Goal: Task Accomplishment & Management: Use online tool/utility

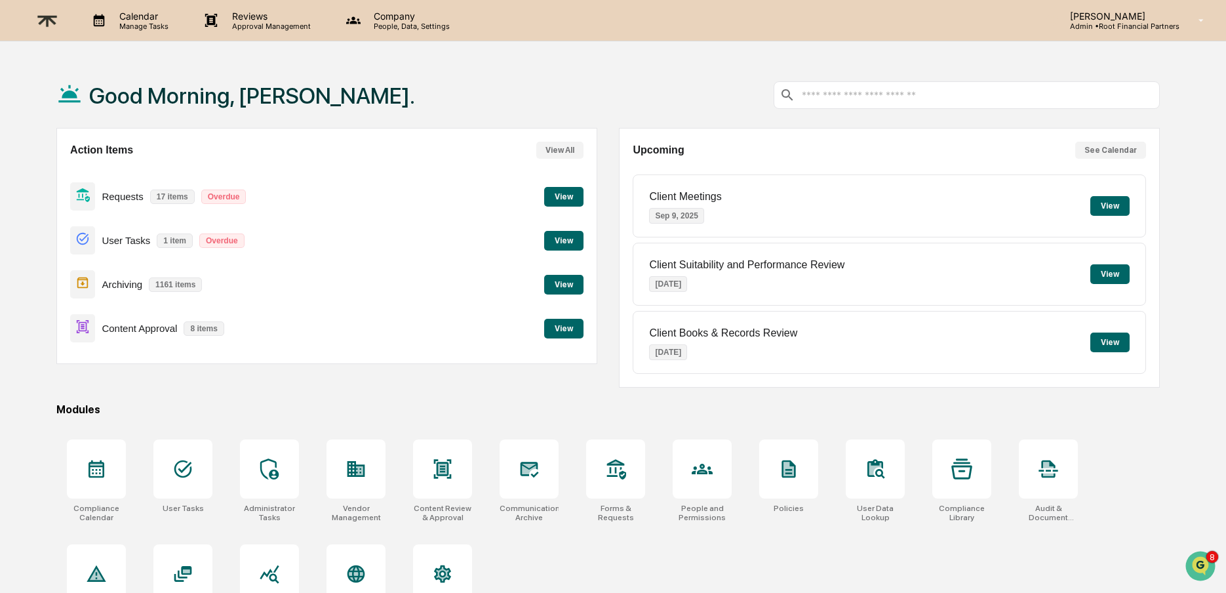
click at [422, 386] on div "Good Morning, [PERSON_NAME]. Action Items View All Requests 17 items Overdue Vi…" at bounding box center [608, 358] width 1143 height 593
click at [559, 237] on button "View" at bounding box center [563, 241] width 39 height 20
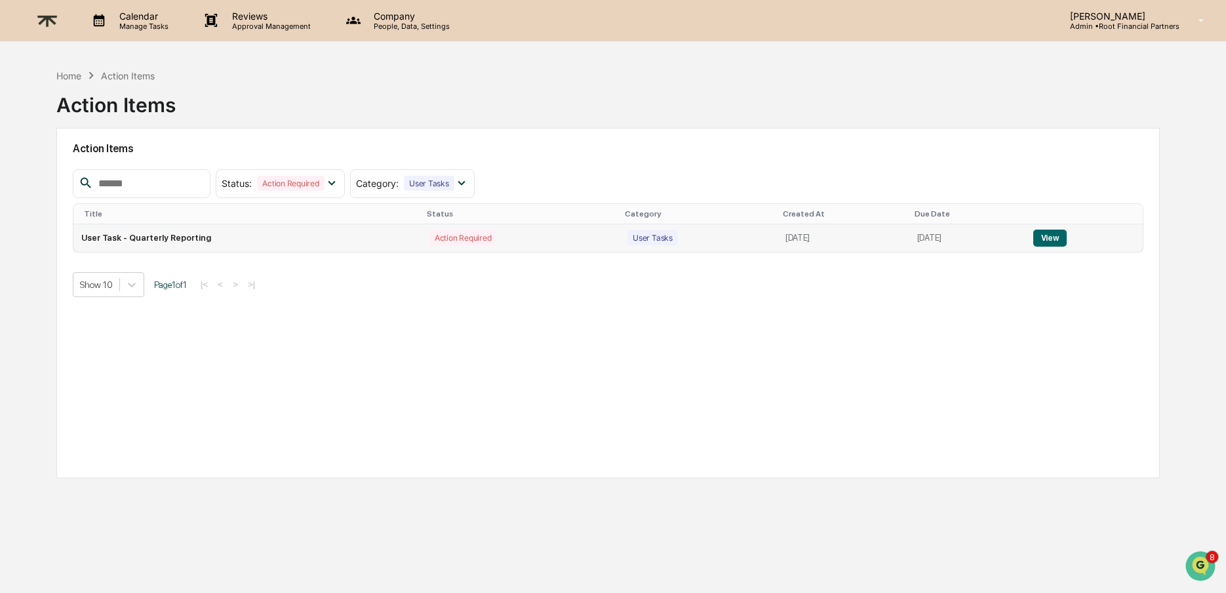
click at [1045, 244] on button "View" at bounding box center [1050, 238] width 33 height 17
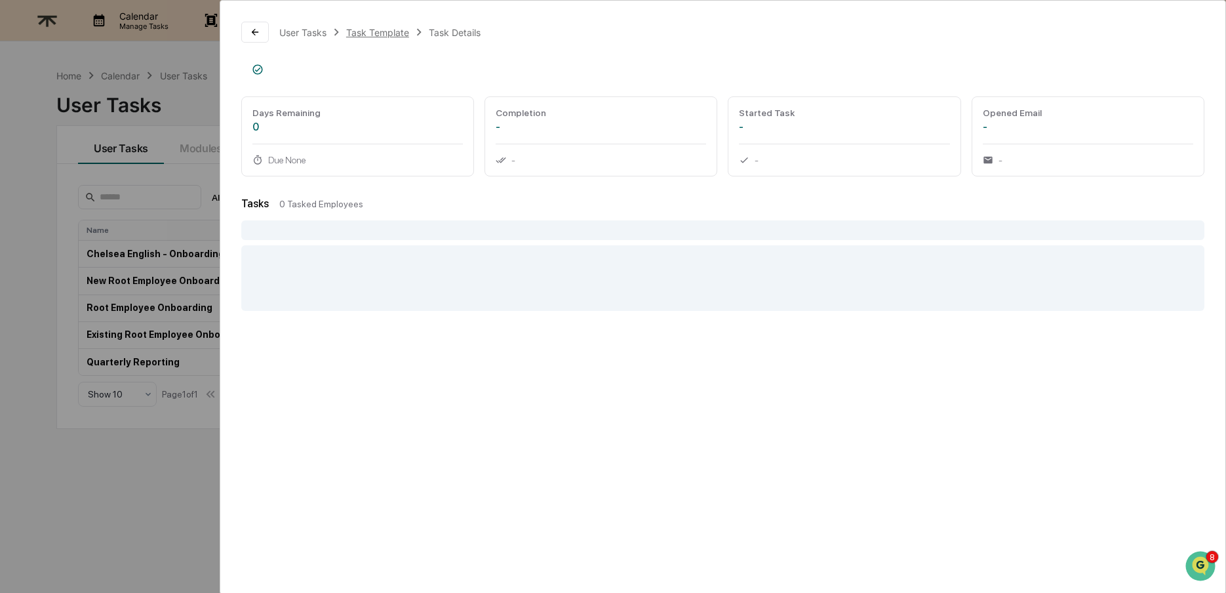
click at [387, 30] on div "Task Template" at bounding box center [377, 32] width 63 height 11
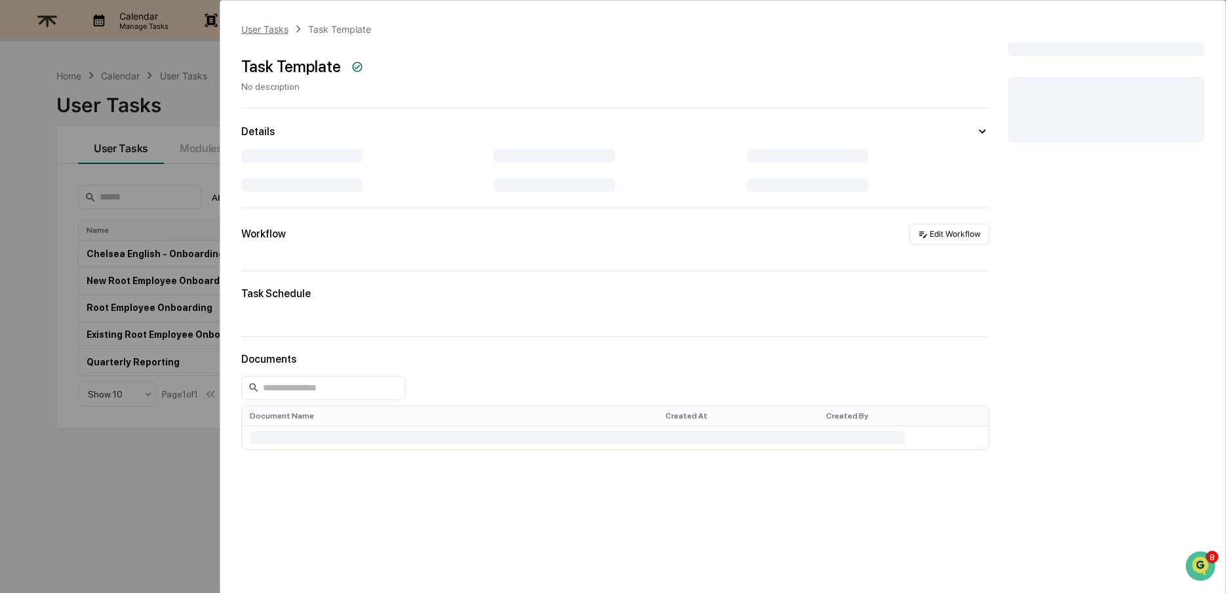
click at [275, 25] on div "User Tasks" at bounding box center [264, 29] width 47 height 11
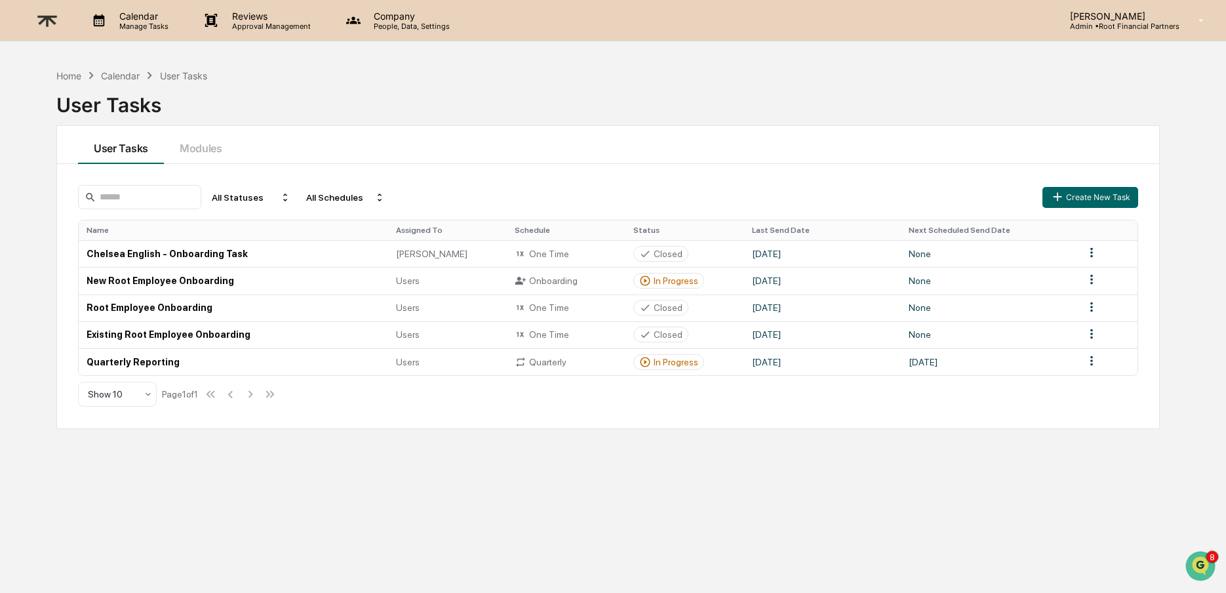
click at [53, 18] on img at bounding box center [46, 21] width 31 height 32
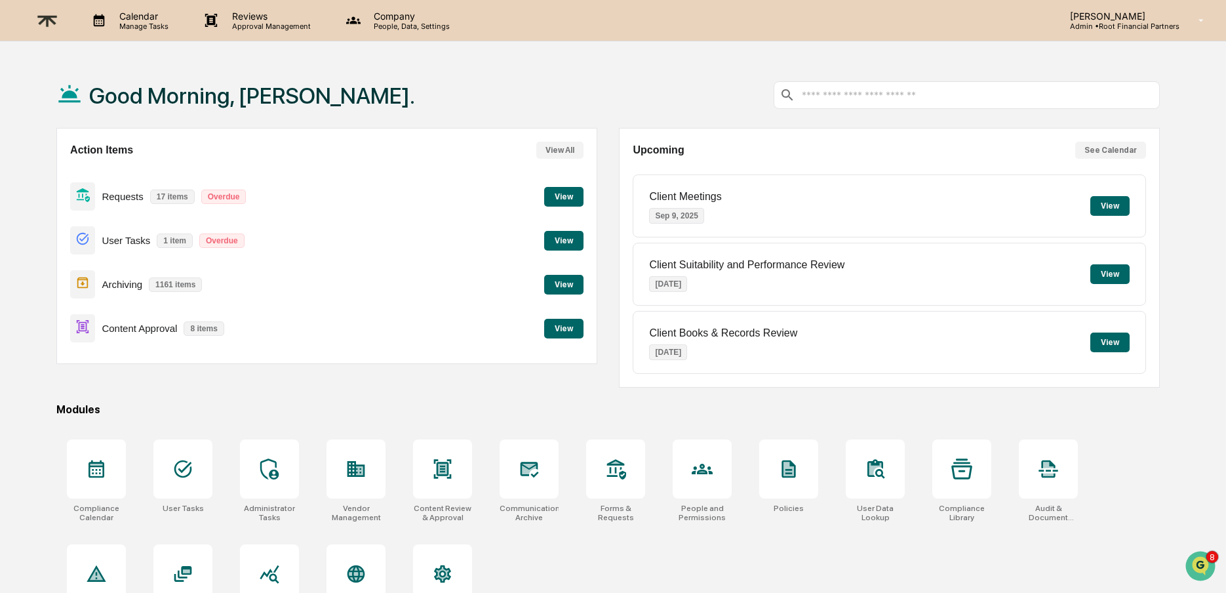
click at [567, 239] on button "View" at bounding box center [563, 241] width 39 height 20
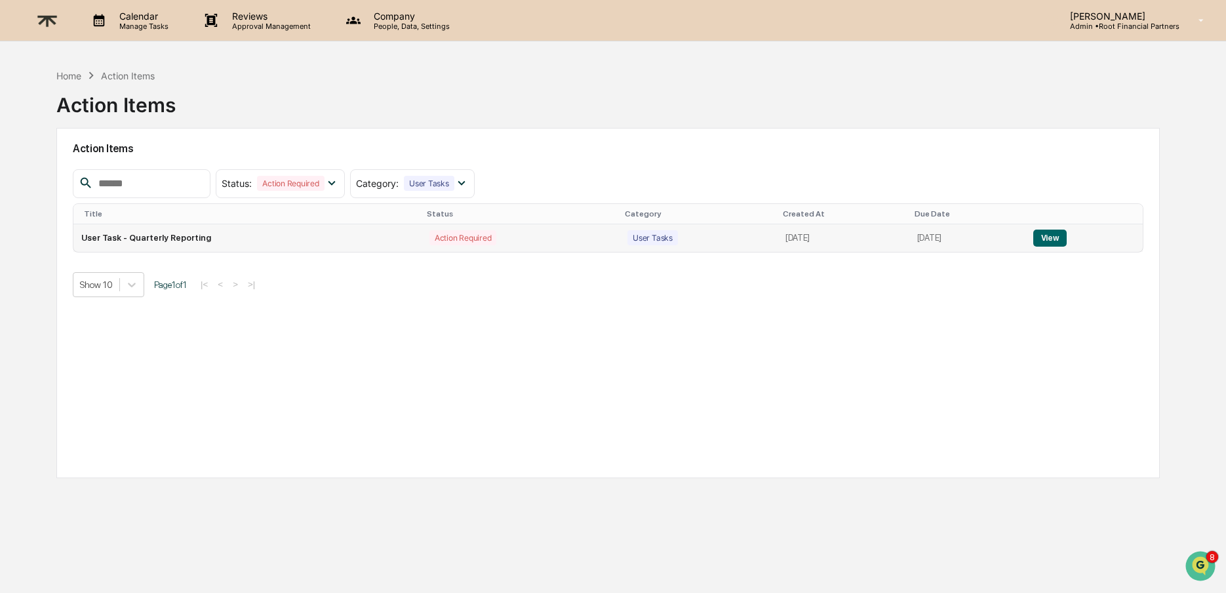
click at [1060, 239] on button "View" at bounding box center [1050, 238] width 33 height 17
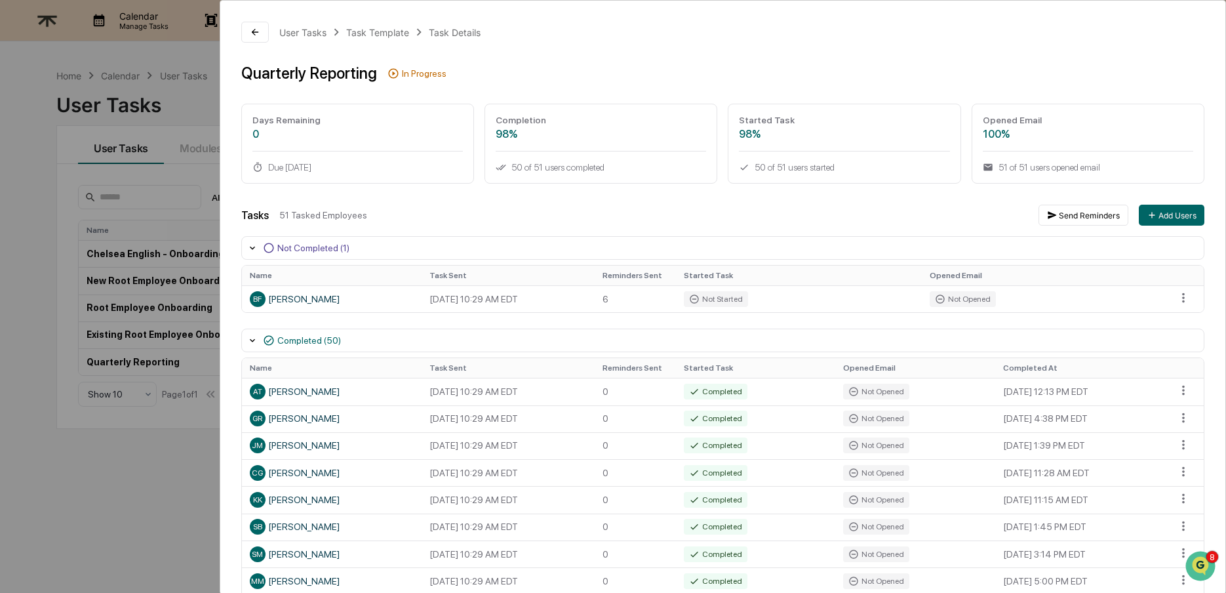
click at [98, 492] on div "User Tasks Task Template Task Details Quarterly Reporting In Progress Days Rema…" at bounding box center [613, 296] width 1226 height 593
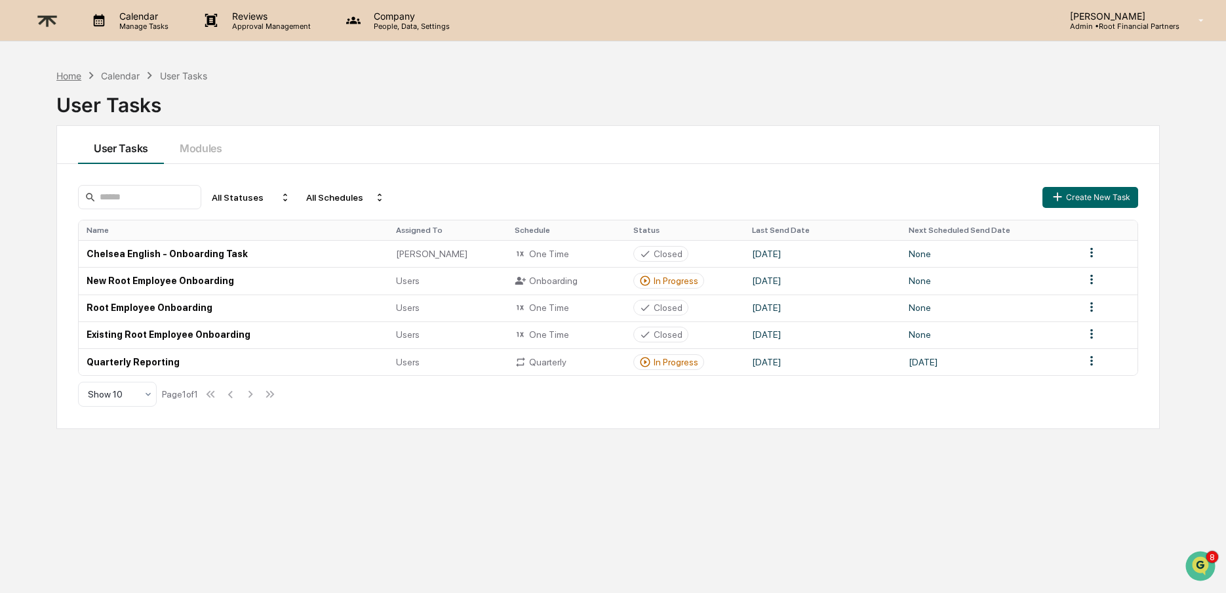
click at [64, 79] on div "Home" at bounding box center [68, 75] width 25 height 11
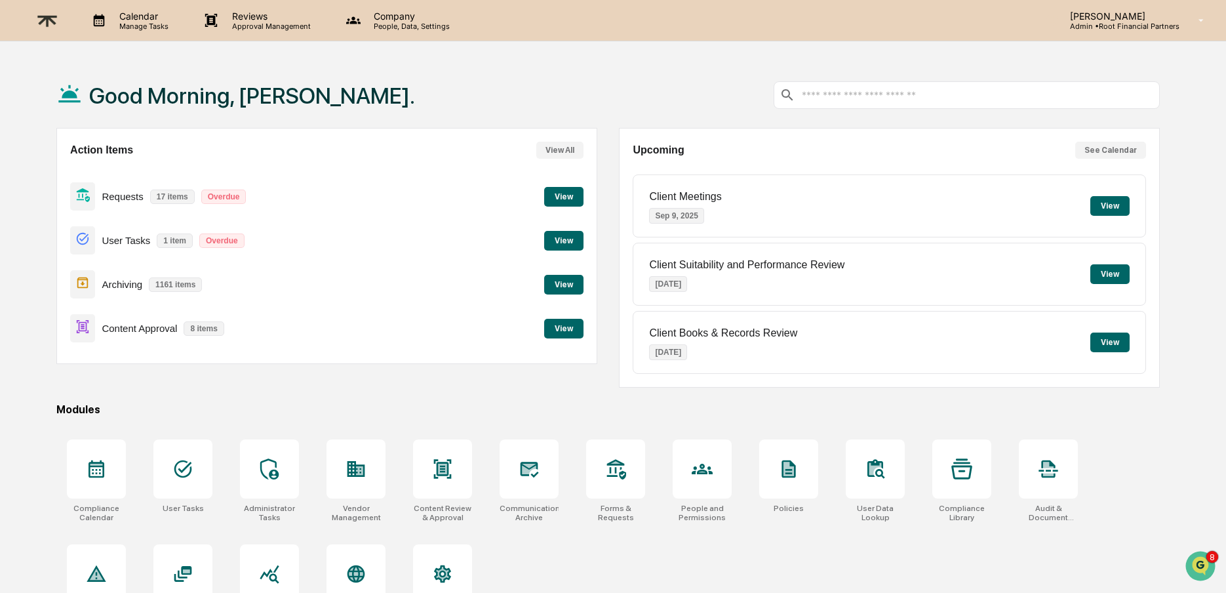
click at [558, 333] on button "View" at bounding box center [563, 329] width 39 height 20
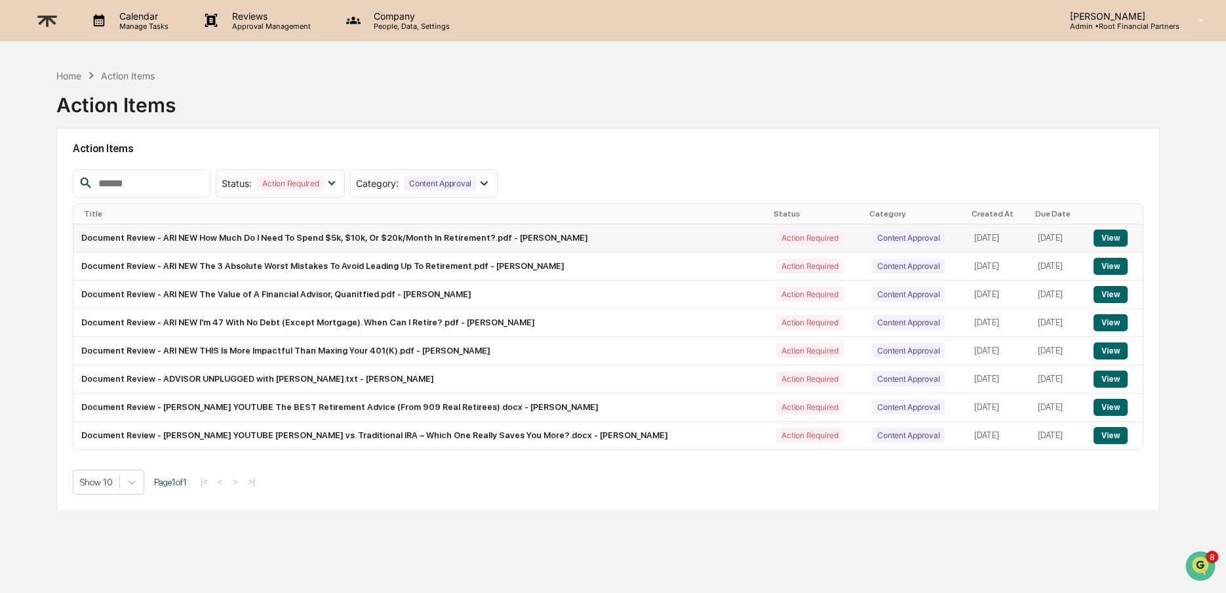
click at [1114, 232] on button "View" at bounding box center [1110, 238] width 33 height 17
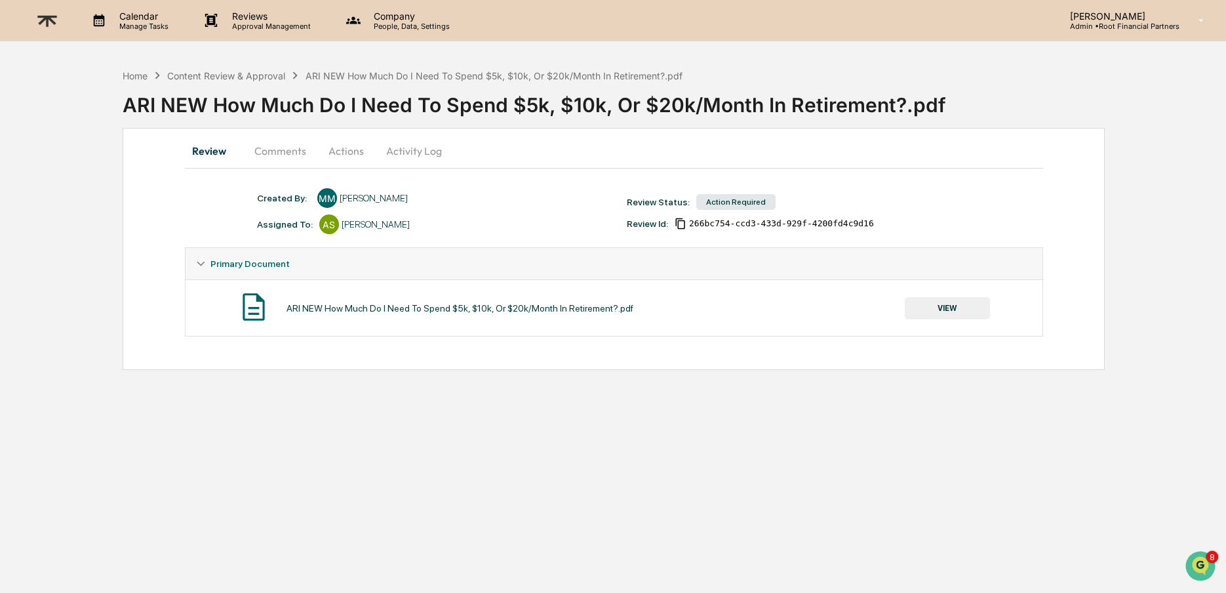
click at [939, 298] on button "VIEW" at bounding box center [947, 308] width 85 height 22
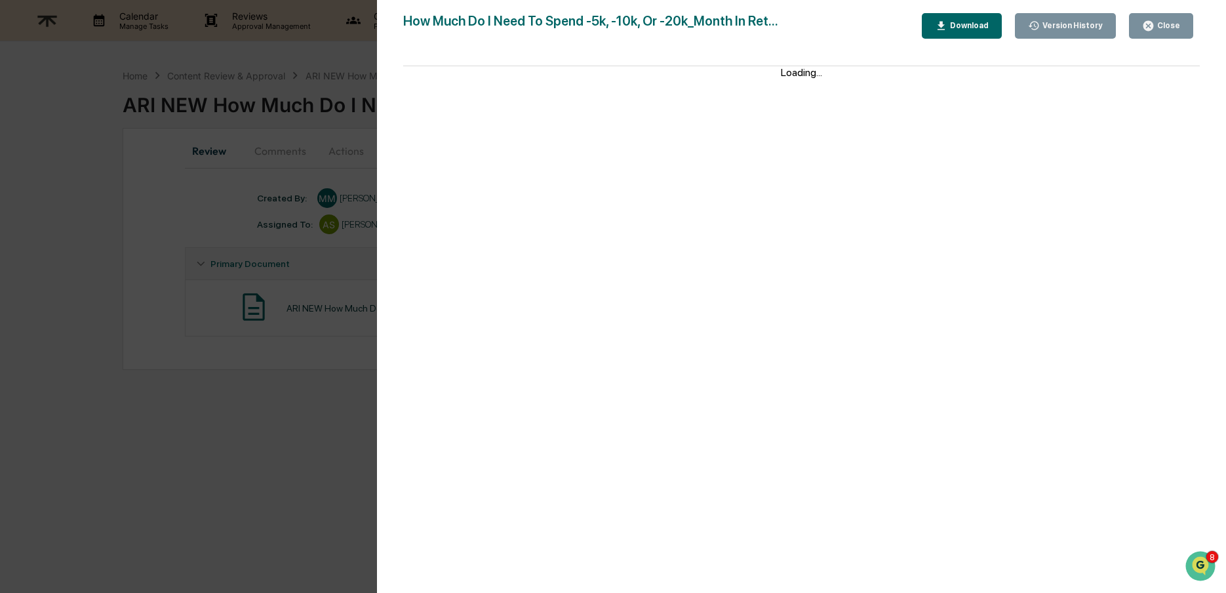
click at [957, 18] on button "Download" at bounding box center [962, 26] width 80 height 26
click at [752, 206] on span "you want to retire earlier. So you might be retiring at 50," at bounding box center [654, 206] width 350 height 14
click at [1160, 20] on div "Close" at bounding box center [1162, 26] width 38 height 12
